Goal: Task Accomplishment & Management: Use online tool/utility

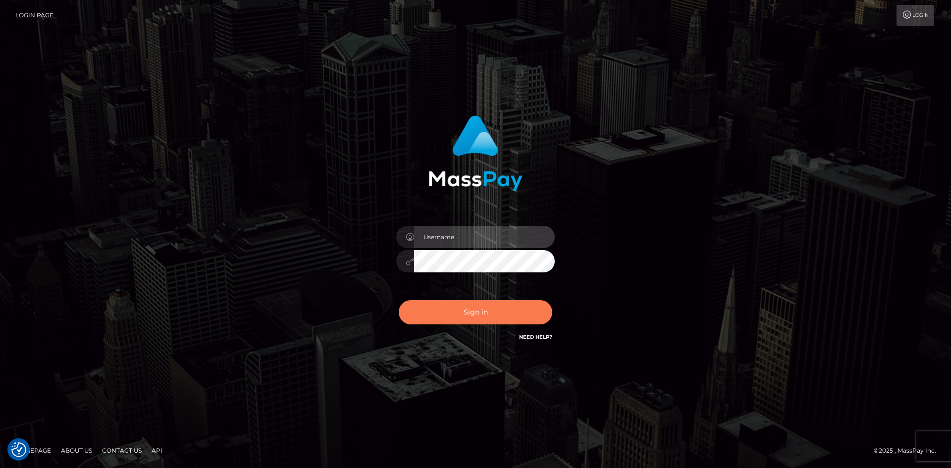
type input "alexstef"
click at [472, 307] on button "Sign in" at bounding box center [476, 312] width 154 height 24
type input "alexstef"
click at [464, 305] on button "Sign in" at bounding box center [476, 312] width 154 height 24
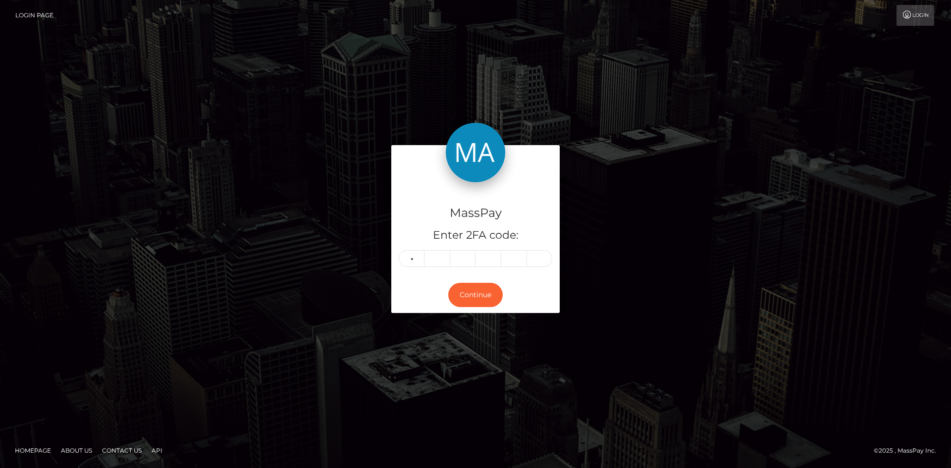
type input "4"
type input "1"
type input "7"
type input "2"
type input "4"
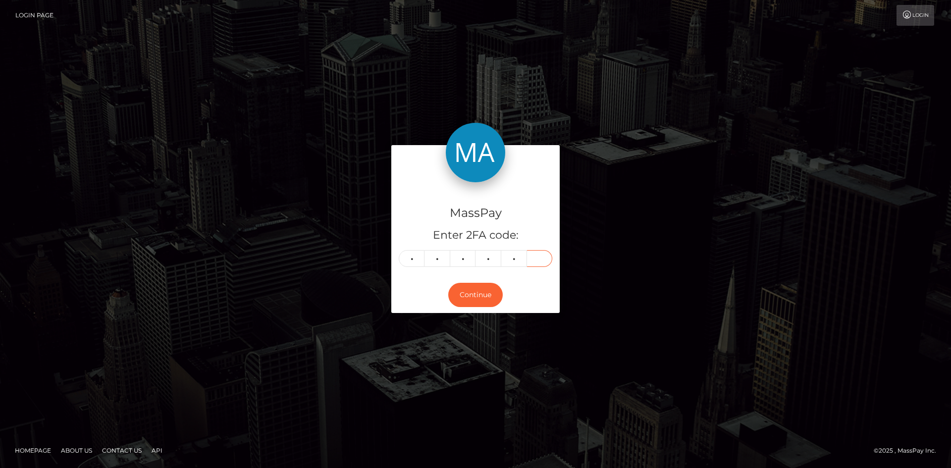
type input "9"
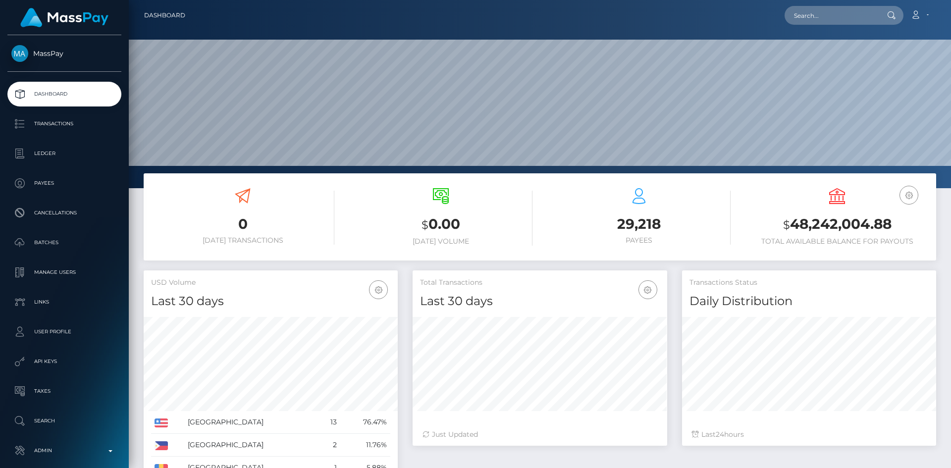
scroll to position [176, 255]
drag, startPoint x: 864, startPoint y: 21, endPoint x: 822, endPoint y: 23, distance: 42.2
click at [864, 21] on input "text" at bounding box center [831, 15] width 93 height 19
paste input "MSPb3266a7af51249a"
click at [852, 16] on input "MSPb3266a7af51249a" at bounding box center [831, 15] width 93 height 19
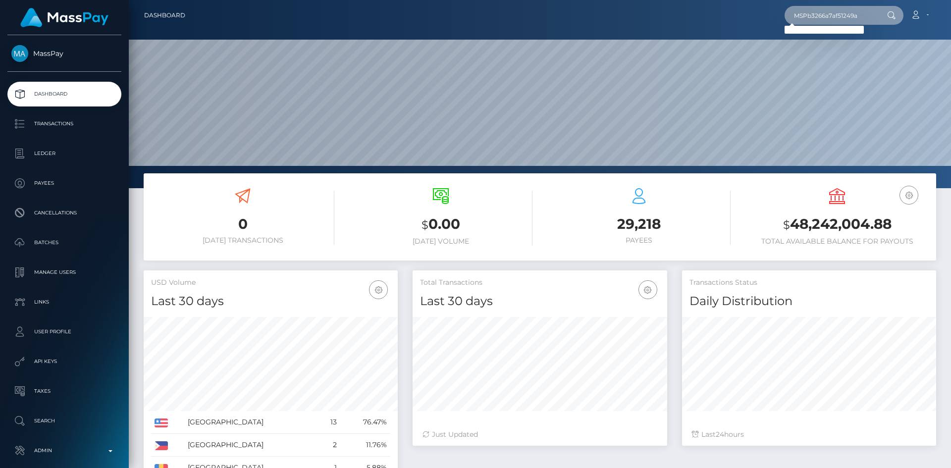
paste input "8bcbab9ce59d4a1"
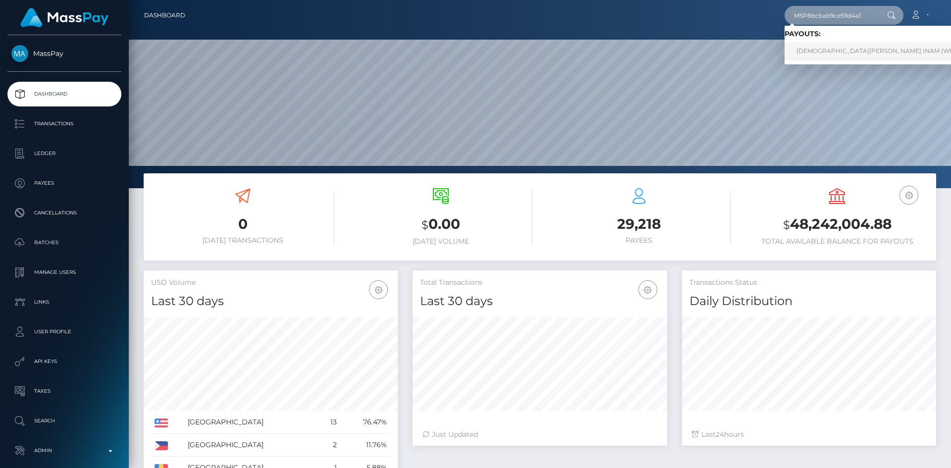
type input "MSP8bcbab9ce59d4a1"
click at [845, 48] on link "MUHAMMAD YOUSUF INAM (Whop Inc - )" at bounding box center [888, 51] width 207 height 18
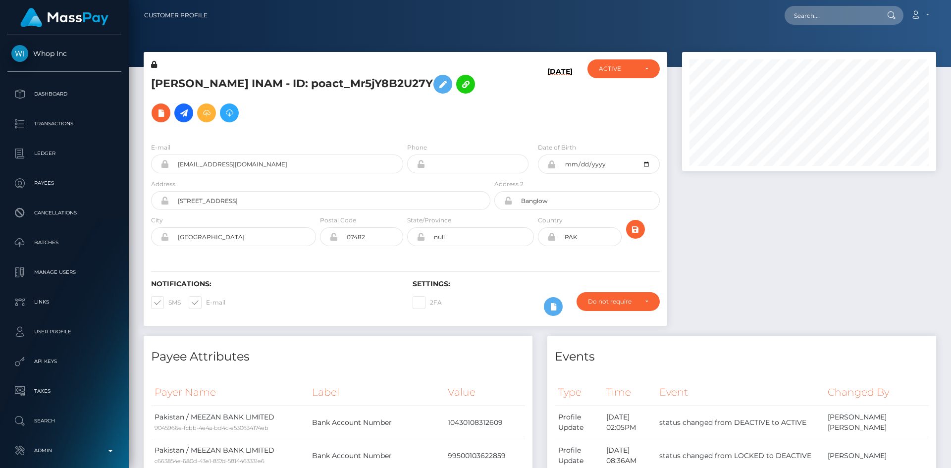
scroll to position [119, 255]
click at [837, 14] on input "text" at bounding box center [831, 15] width 93 height 19
paste input "MSPfbd56eeba4c38d4"
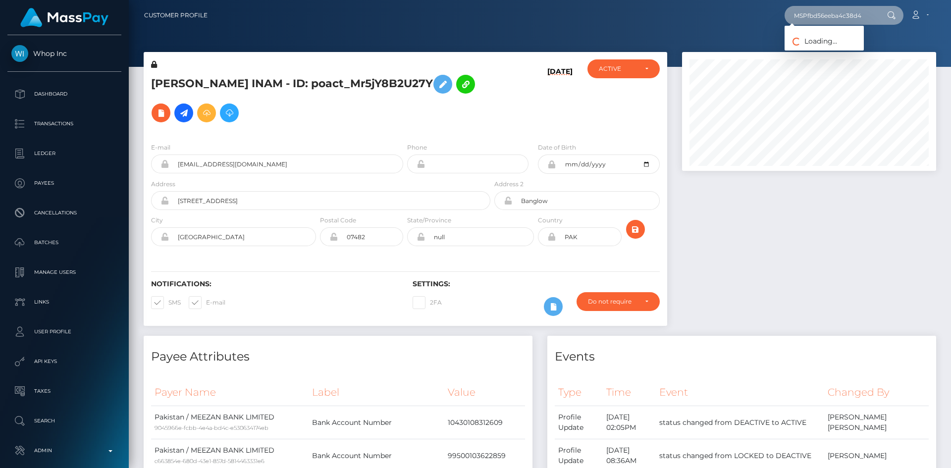
type input "MSPfbd56eeba4c38d4"
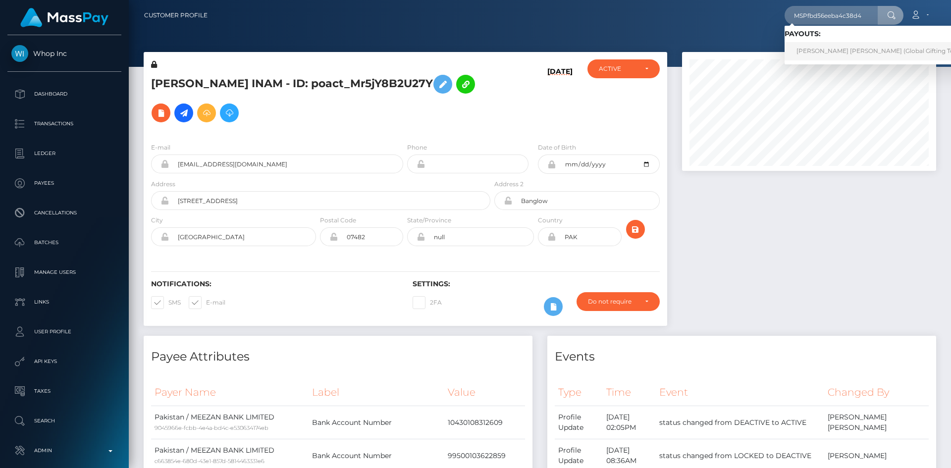
drag, startPoint x: 831, startPoint y: 50, endPoint x: 826, endPoint y: 58, distance: 10.2
click at [831, 50] on link "KAROL MICHELT RIOS GARCIA (Global Gifting Technologies Inc - Throne)" at bounding box center [911, 51] width 253 height 18
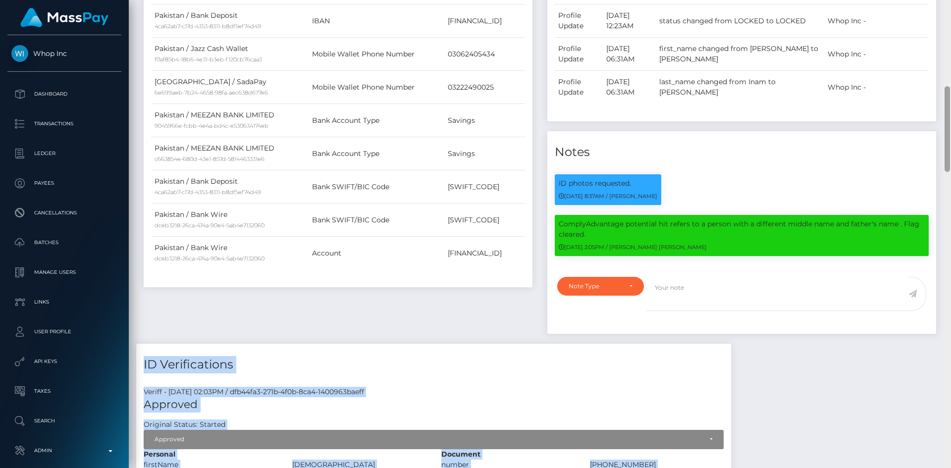
drag, startPoint x: 951, startPoint y: 54, endPoint x: 947, endPoint y: 157, distance: 102.6
click at [939, 196] on div "Customer Profile MSPfbd56eeba4c38d4 Loading... Loading... Payouts: KAROL MICHEL…" at bounding box center [540, 234] width 822 height 468
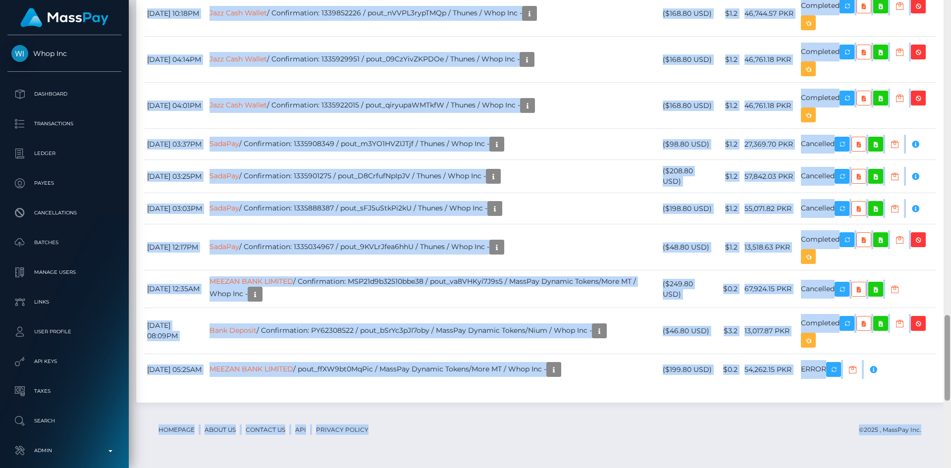
drag, startPoint x: 946, startPoint y: 134, endPoint x: 794, endPoint y: 203, distance: 166.7
click at [935, 348] on div "Customer Profile MSPfbd56eeba4c38d4 Loading... Loading... Payouts: KAROL MICHEL…" at bounding box center [540, 234] width 822 height 468
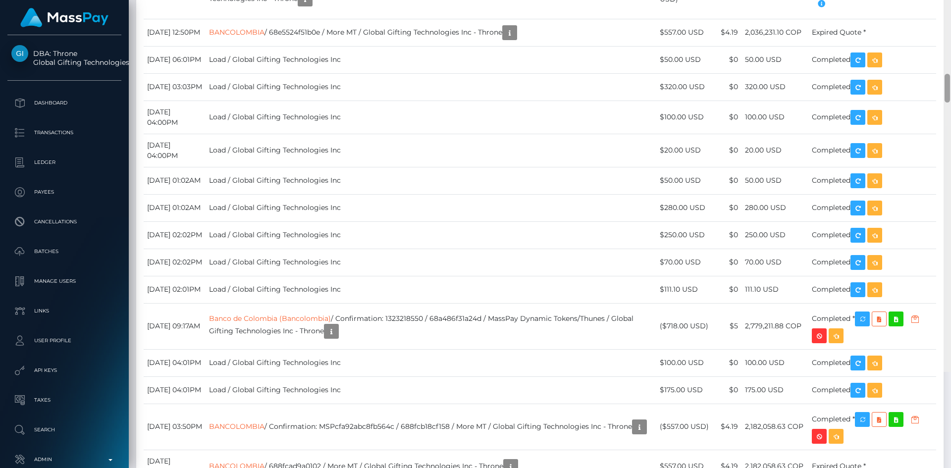
scroll to position [119, 255]
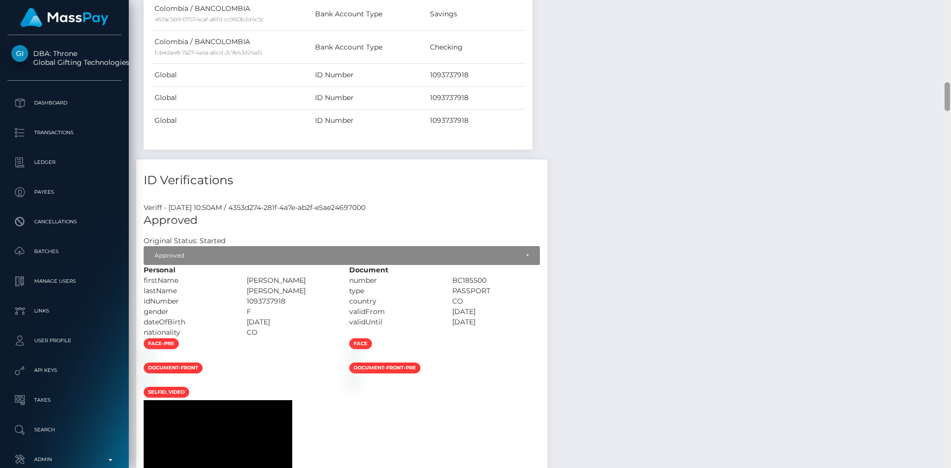
click at [934, 105] on div "Customer Profile Loading... Loading..." at bounding box center [540, 234] width 822 height 468
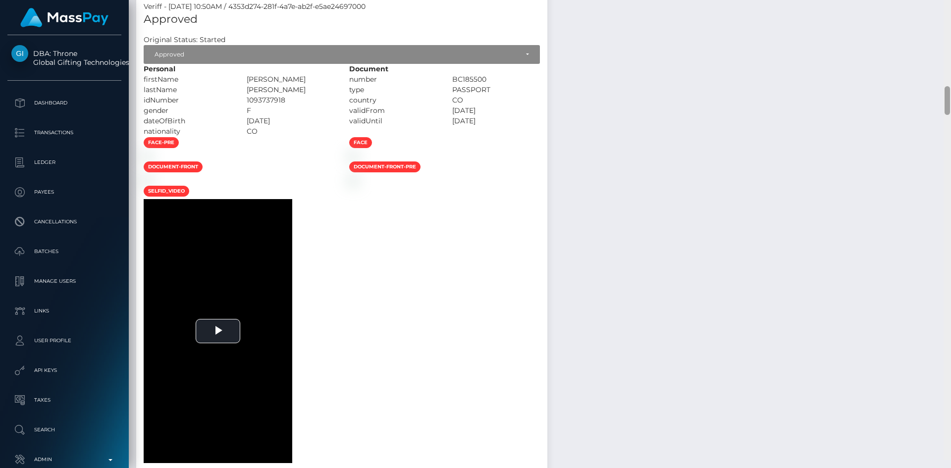
drag, startPoint x: 941, startPoint y: 107, endPoint x: 914, endPoint y: 131, distance: 35.4
click at [940, 111] on div "Customer Profile Loading... Loading..." at bounding box center [540, 234] width 822 height 468
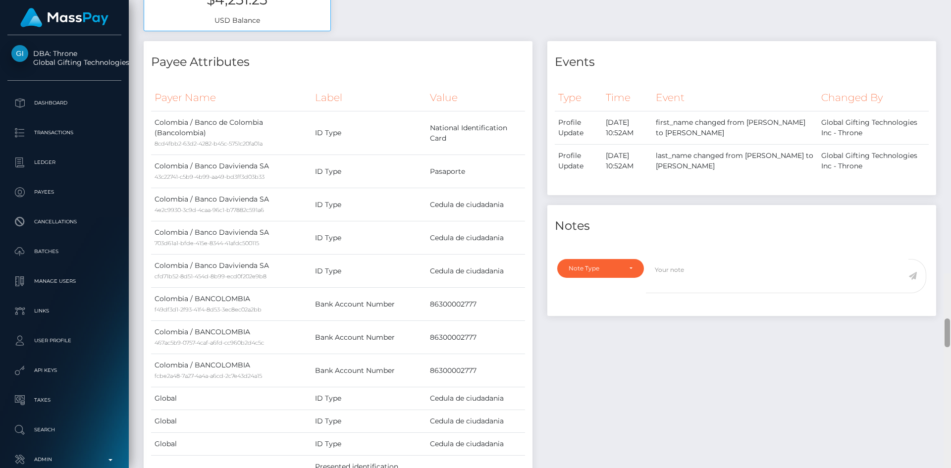
scroll to position [0, 0]
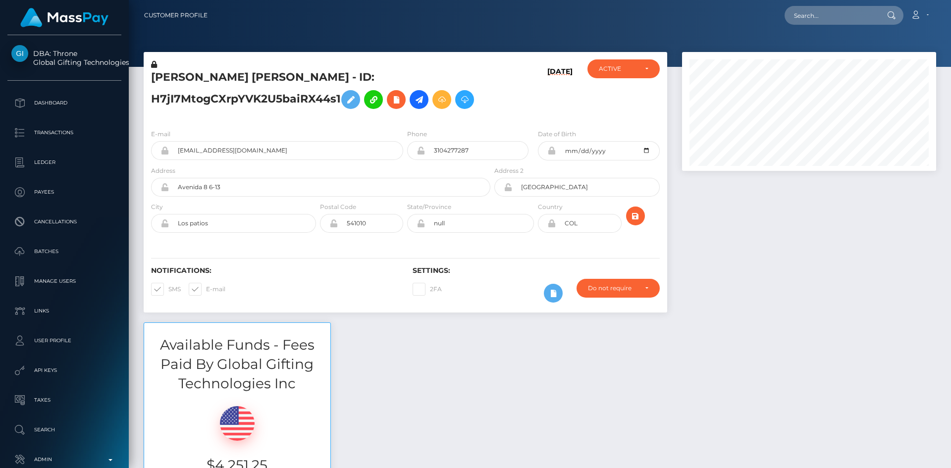
drag, startPoint x: 945, startPoint y: 113, endPoint x: 940, endPoint y: -22, distance: 134.8
click at [940, 0] on html "DBA: Throne Global Gifting Technologies Inc Dashboard Transactions Ledger Payee…" at bounding box center [475, 234] width 951 height 468
click at [843, 12] on input "text" at bounding box center [831, 15] width 93 height 19
paste input "bilboceleb@gmail.com"
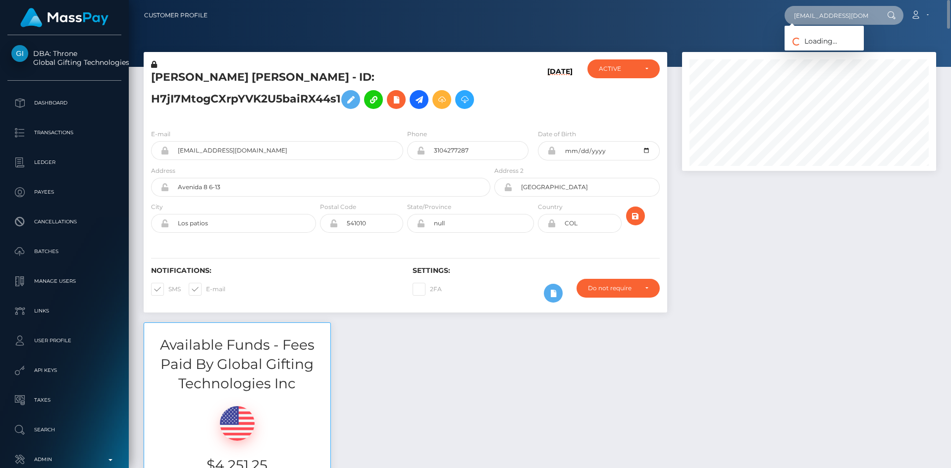
type input "bilboceleb@gmail.com"
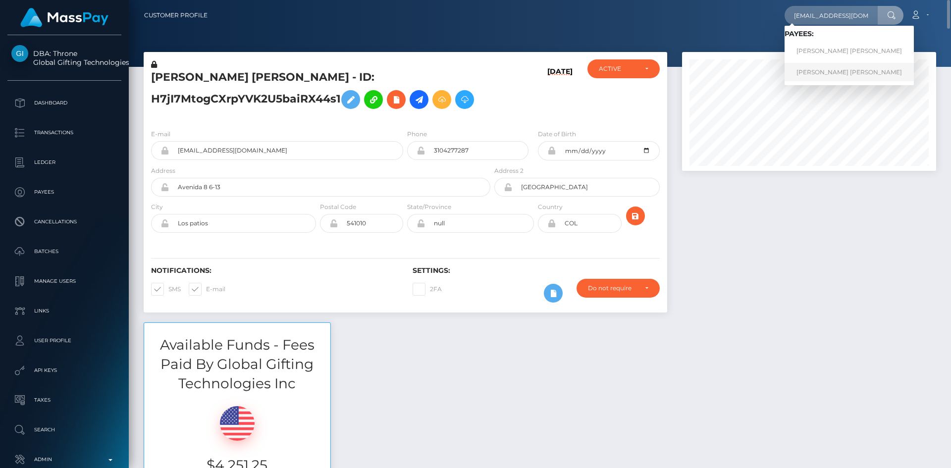
click at [823, 69] on link "Talia Jesse Schwartz" at bounding box center [849, 72] width 129 height 18
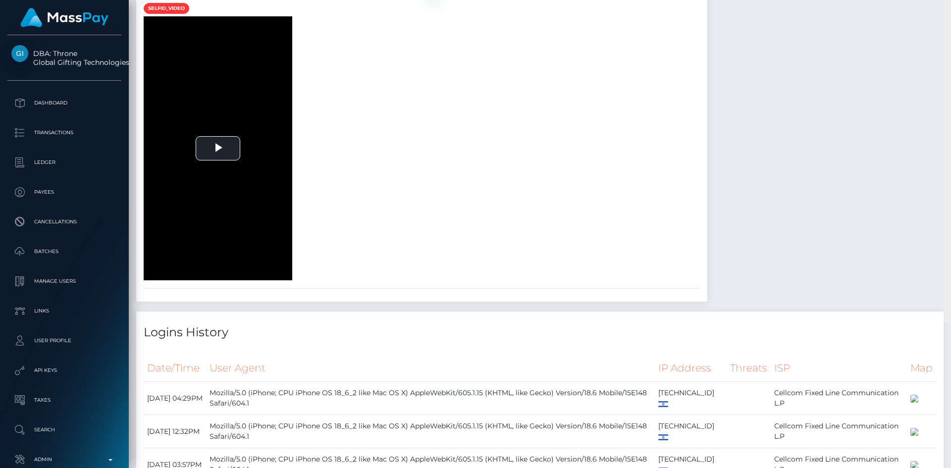
scroll to position [2070, 0]
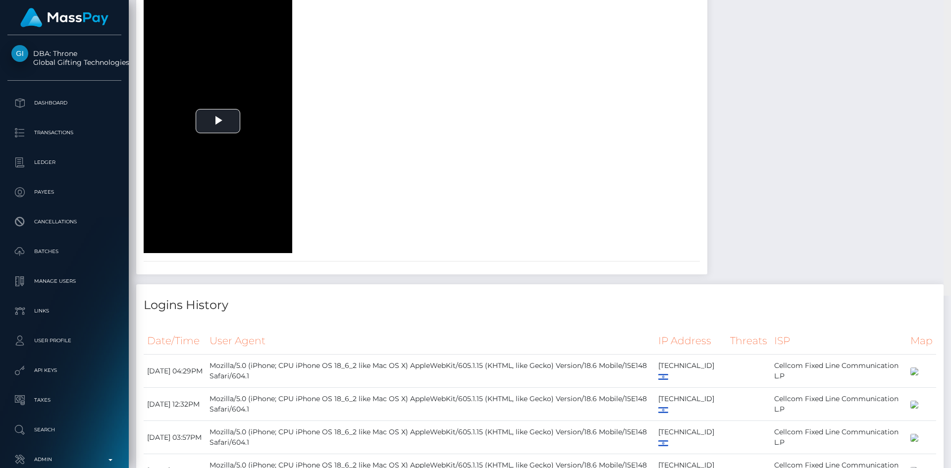
drag, startPoint x: 948, startPoint y: 21, endPoint x: 945, endPoint y: 131, distance: 110.5
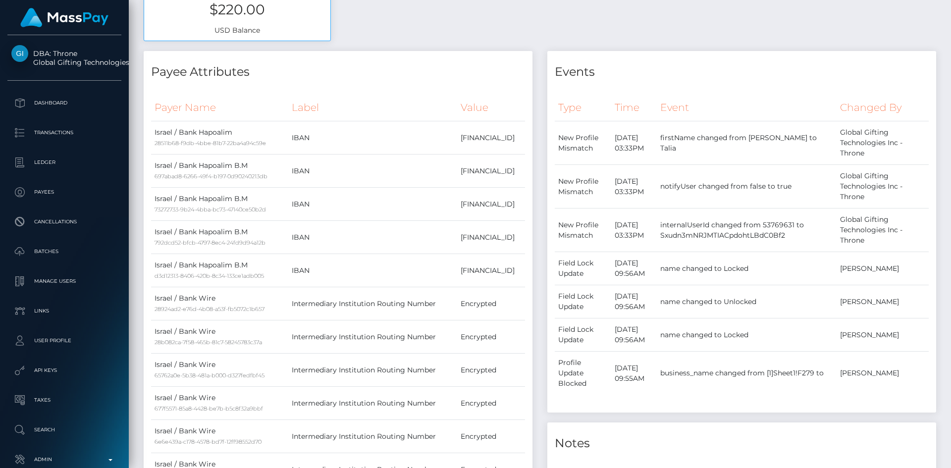
scroll to position [0, 0]
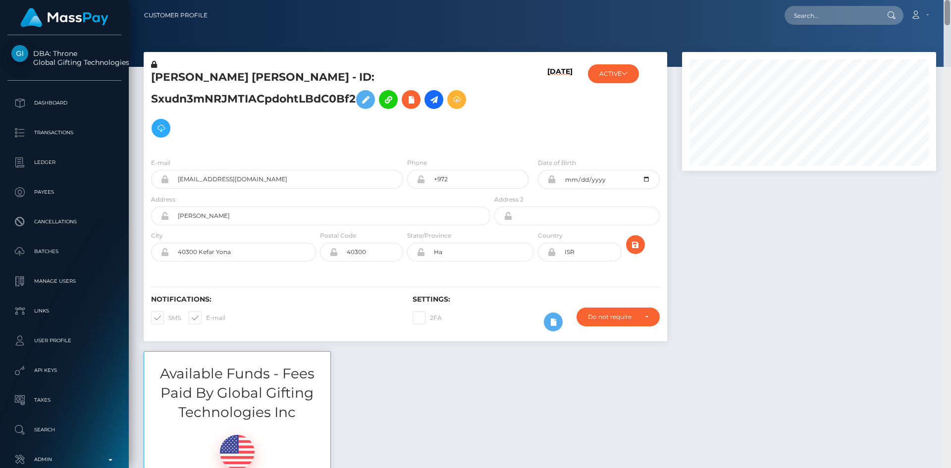
drag, startPoint x: 949, startPoint y: 131, endPoint x: 940, endPoint y: -3, distance: 134.6
click at [940, 0] on html "DBA: Throne Global Gifting Technologies Inc Dashboard Transactions Ledger Payee…" at bounding box center [475, 234] width 951 height 468
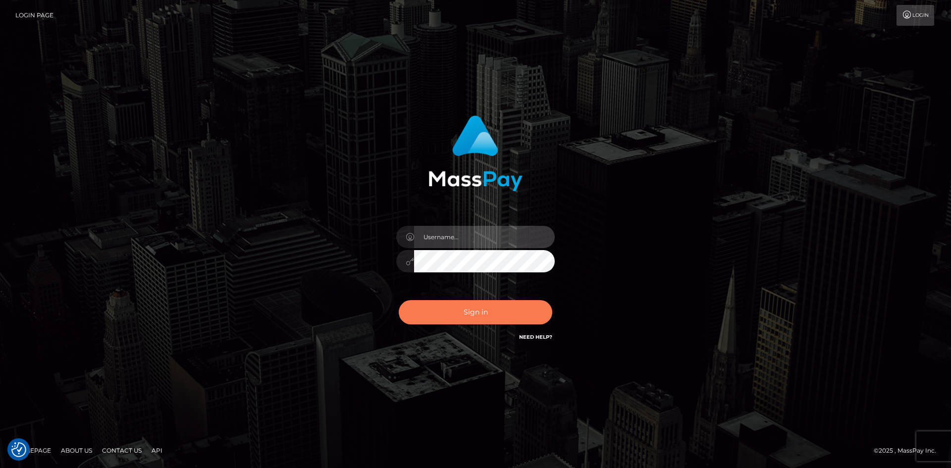
type input "alexstef"
click at [467, 310] on button "Sign in" at bounding box center [476, 312] width 154 height 24
type input "alexstef"
click at [464, 308] on button "Sign in" at bounding box center [476, 312] width 154 height 24
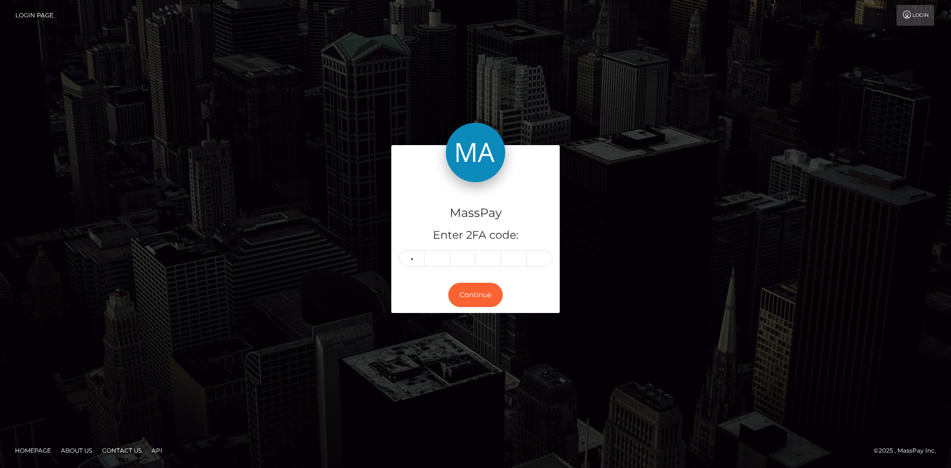
type input "6"
type input "9"
type input "4"
type input "1"
type input "2"
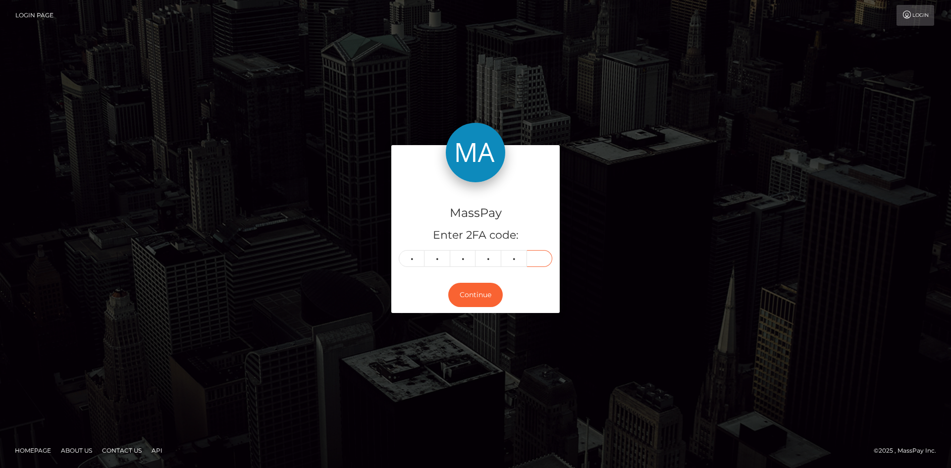
type input "8"
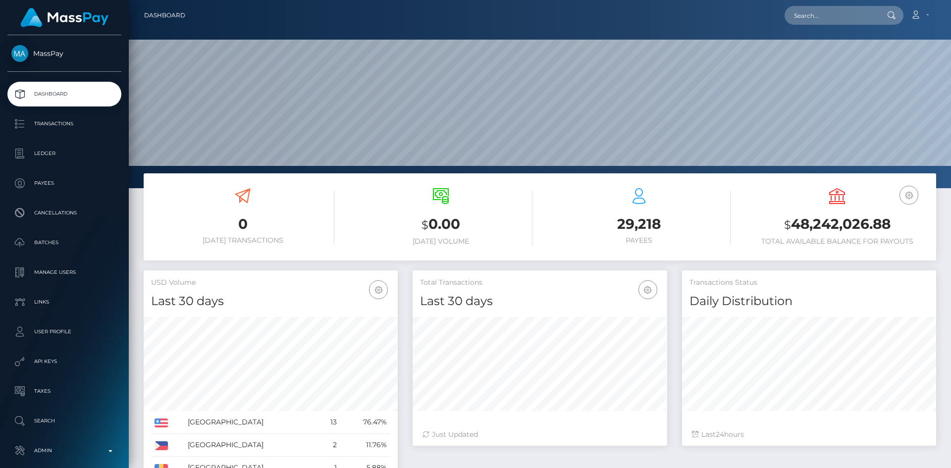
scroll to position [176, 255]
click at [828, 19] on input "text" at bounding box center [831, 15] width 93 height 19
paste input "68db078067b9f0ff585e003c"
click at [838, 21] on input "68db078067b9f0ff585e003c" at bounding box center [831, 15] width 93 height 19
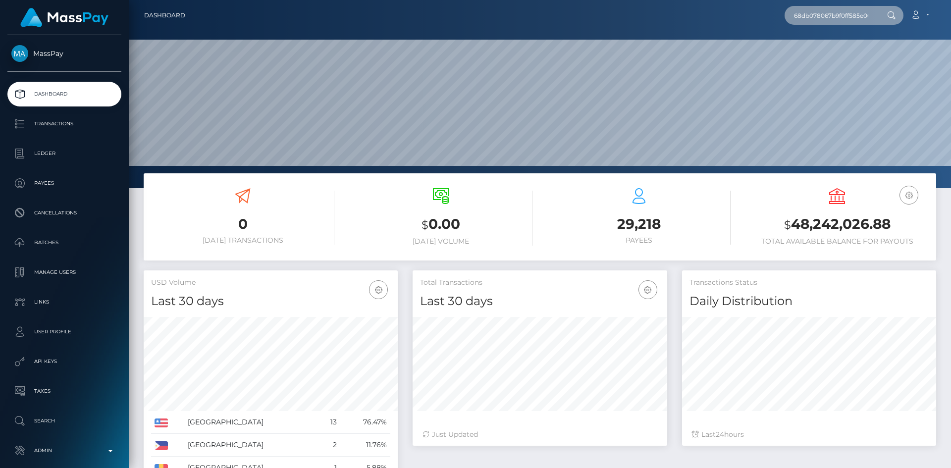
paste input "ad38a67b9f0ff5858816e"
type input "68dad38a67b9f0ff5858816e"
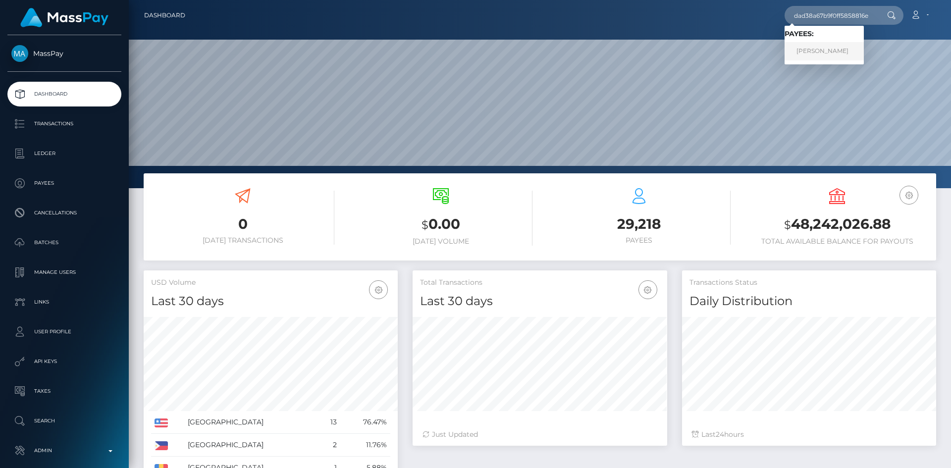
scroll to position [0, 0]
click at [833, 46] on link "CELIA DIANE GOMEZ" at bounding box center [824, 51] width 79 height 18
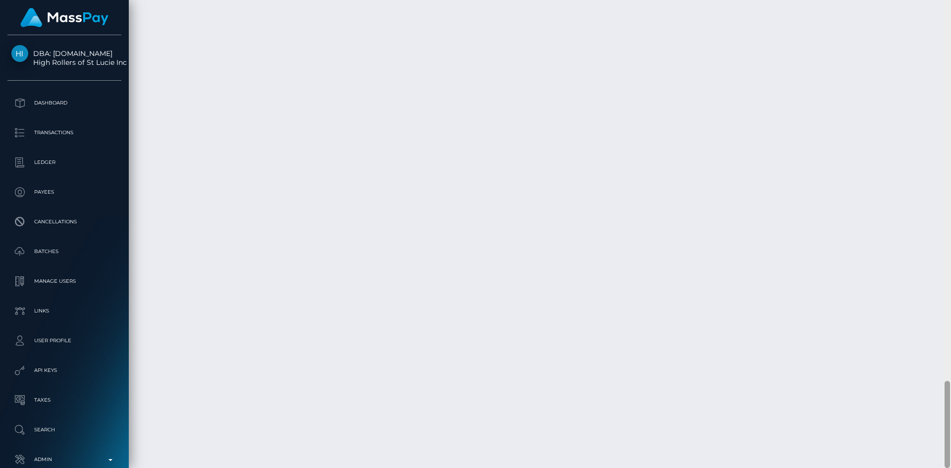
scroll to position [495199, 495063]
click at [938, 468] on html "DBA: [DOMAIN_NAME] High Rollers of St Lucie Inc Dashboard Transactions Ledger P…" at bounding box center [475, 234] width 951 height 468
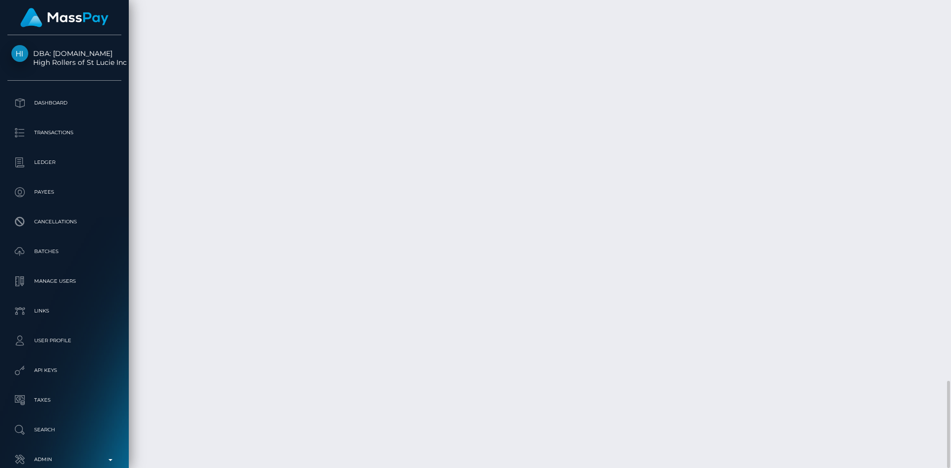
copy td "68db078067b9f0ff585e003c"
